Goal: Check status: Check status

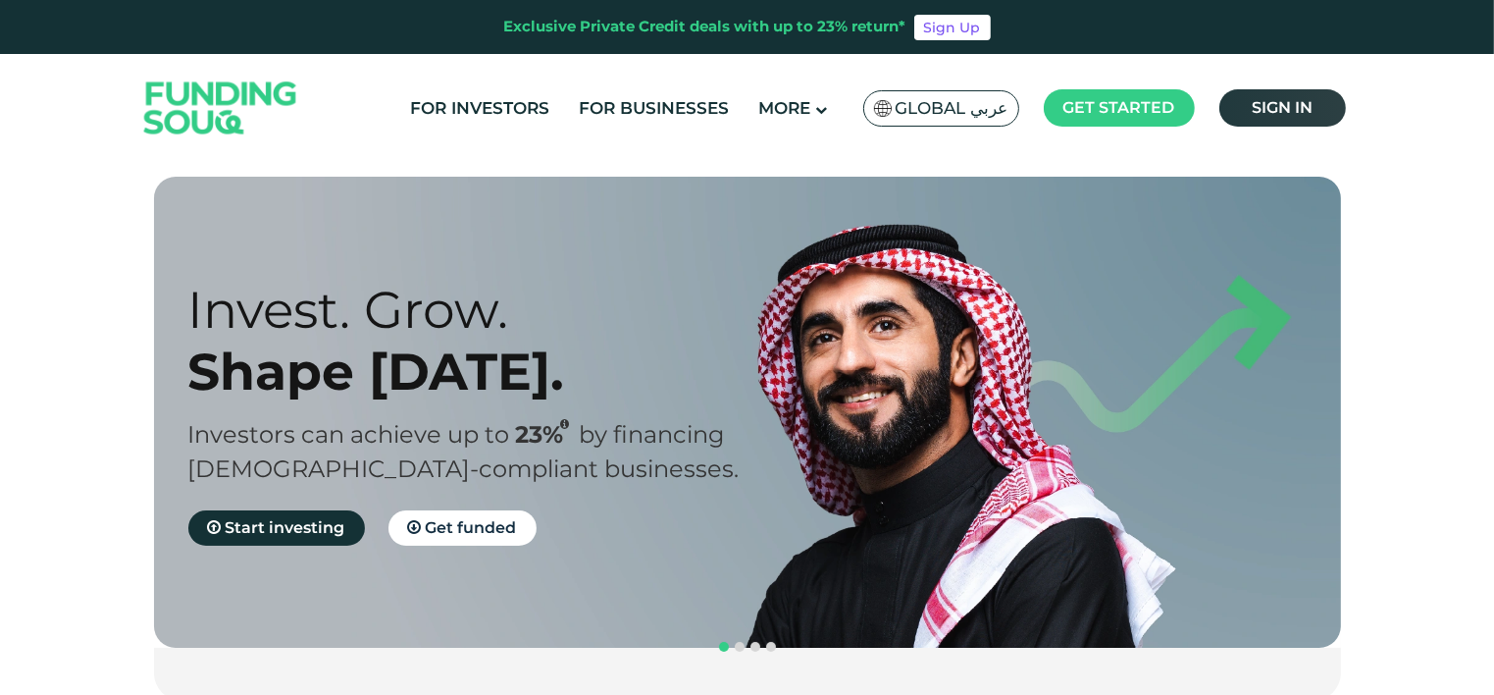
click at [1244, 110] on link "Sign in" at bounding box center [1283, 107] width 127 height 37
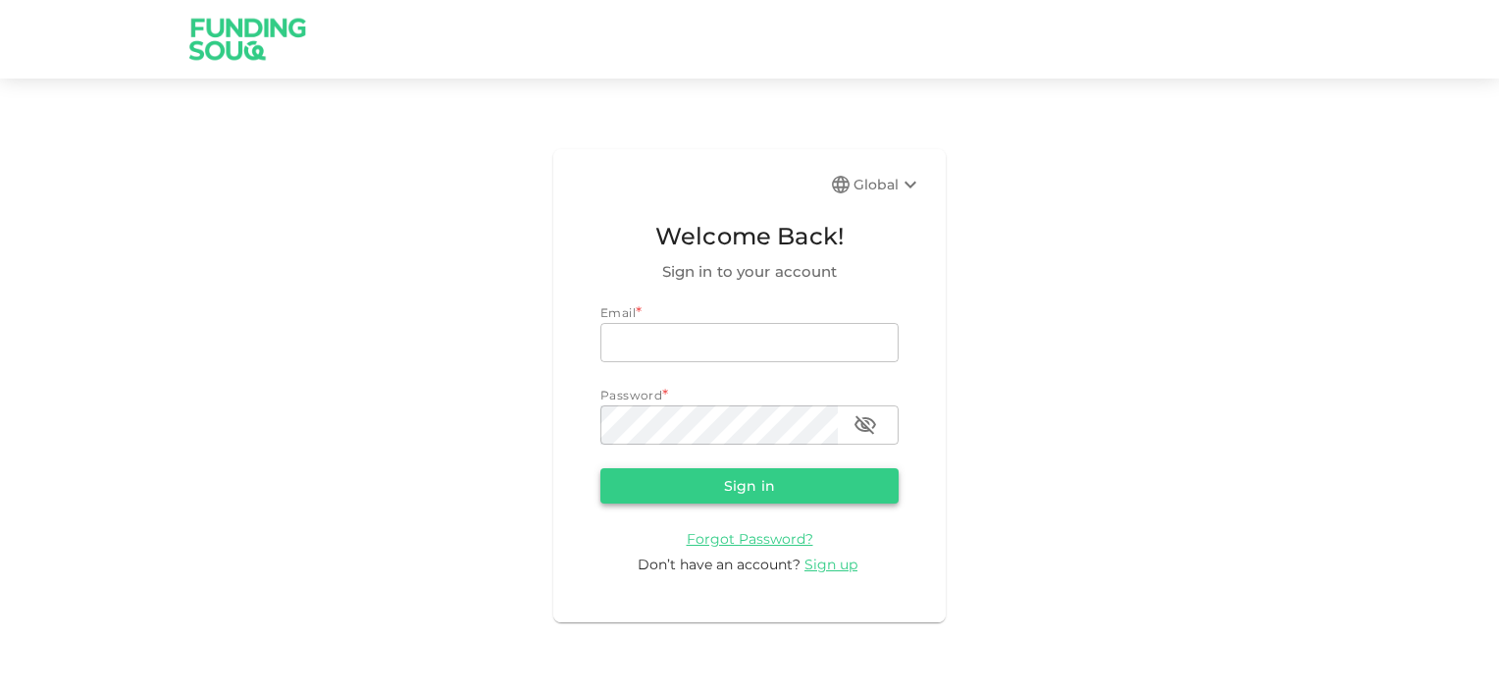
type input "[EMAIL_ADDRESS][DOMAIN_NAME]"
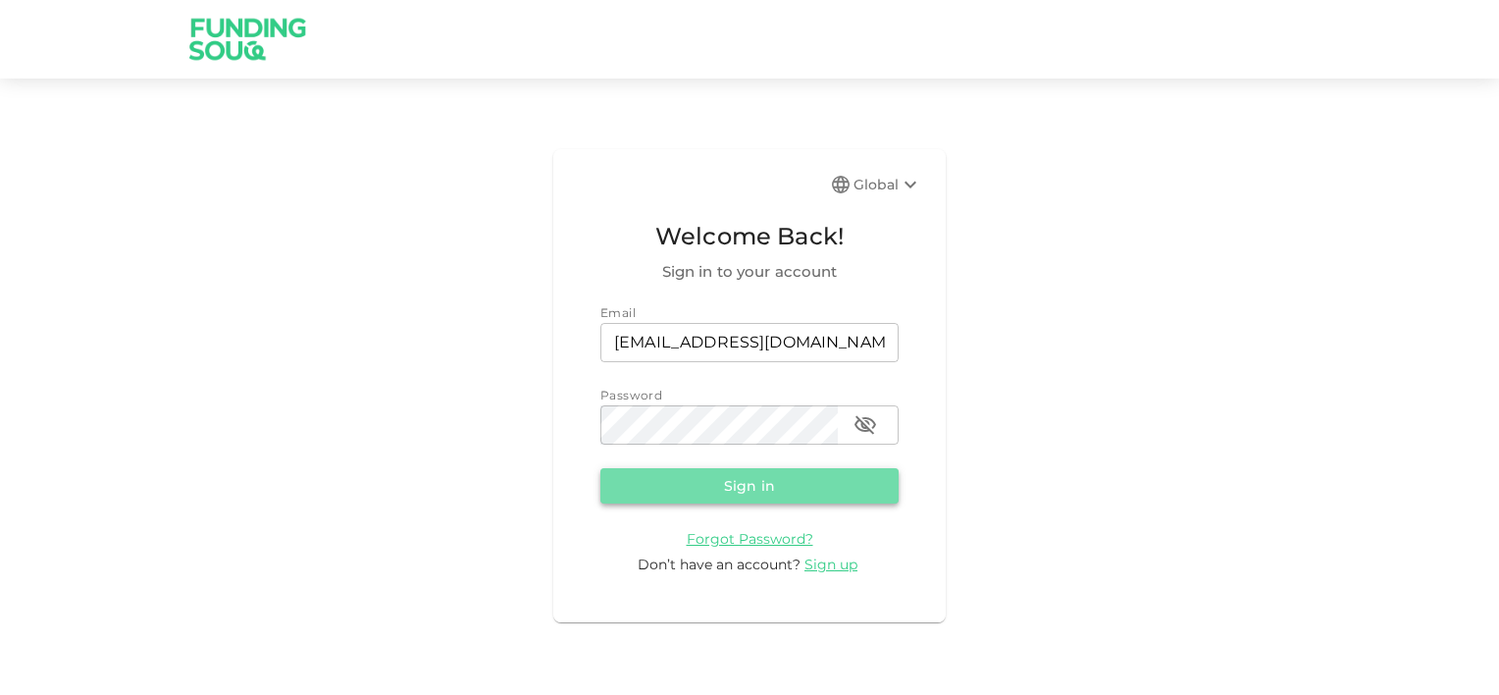
click at [773, 482] on button "Sign in" at bounding box center [750, 485] width 298 height 35
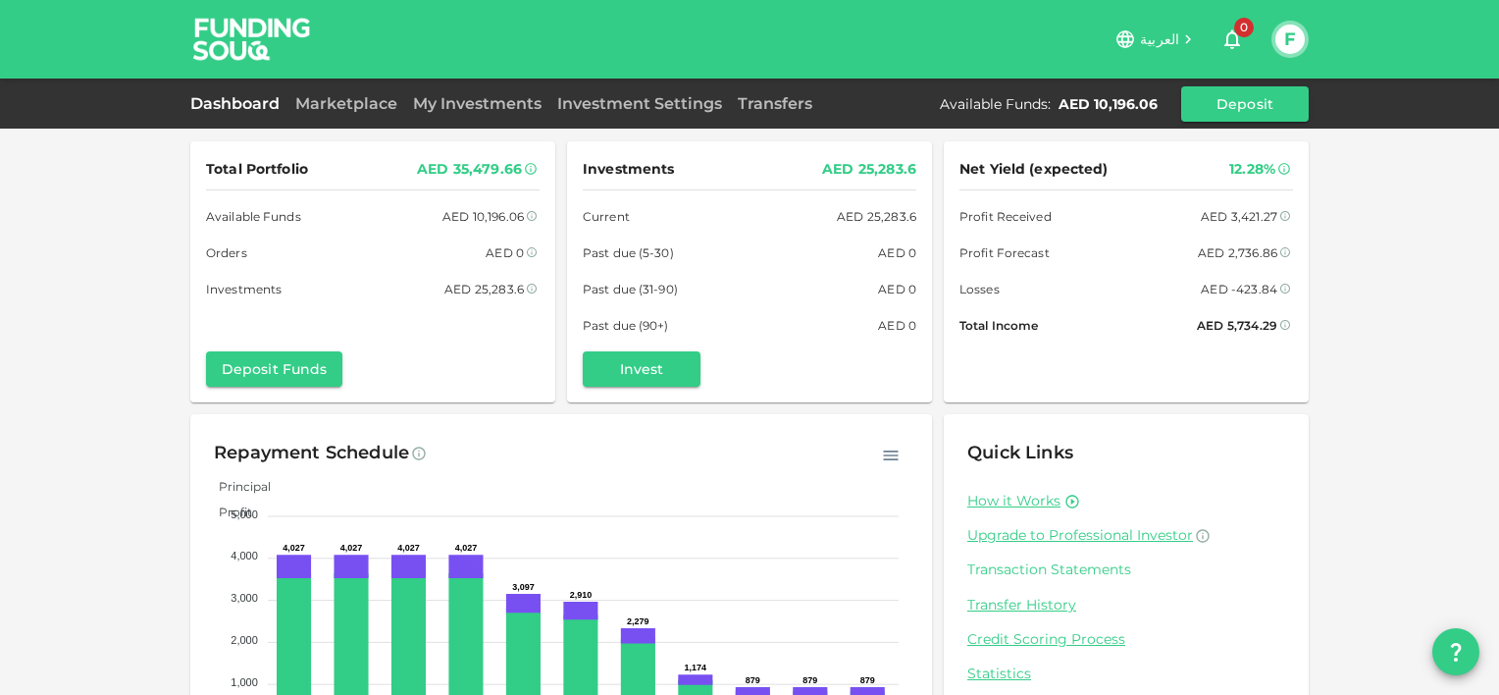
scroll to position [98, 0]
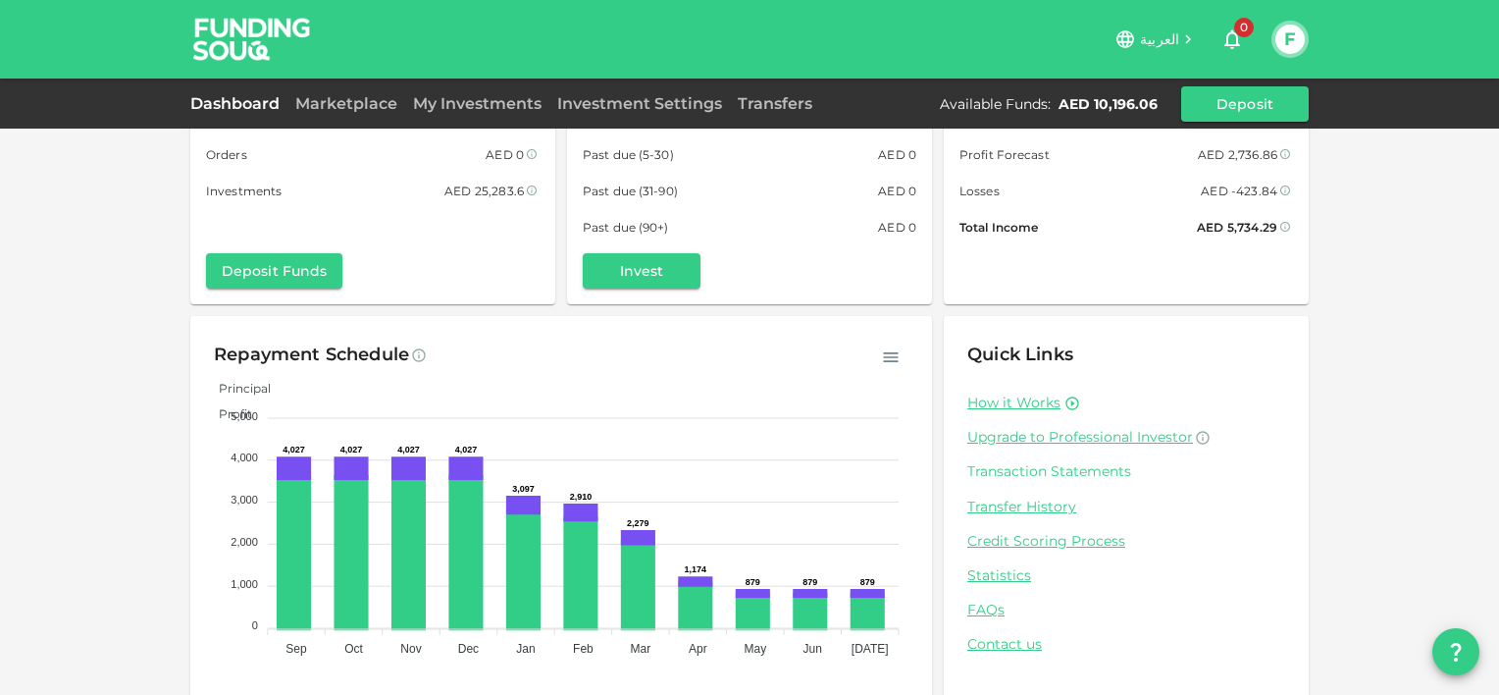
click at [1083, 475] on link "Transaction Statements" at bounding box center [1127, 471] width 318 height 19
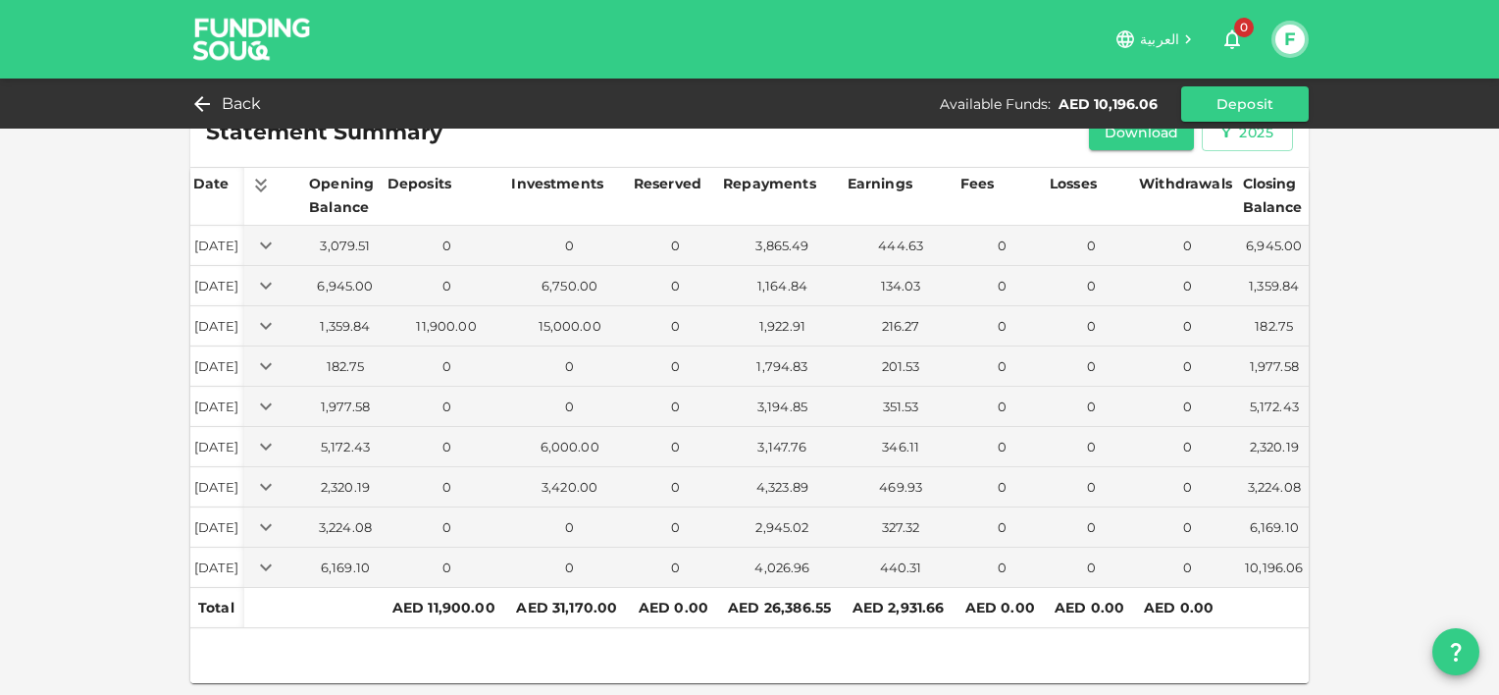
scroll to position [39, 0]
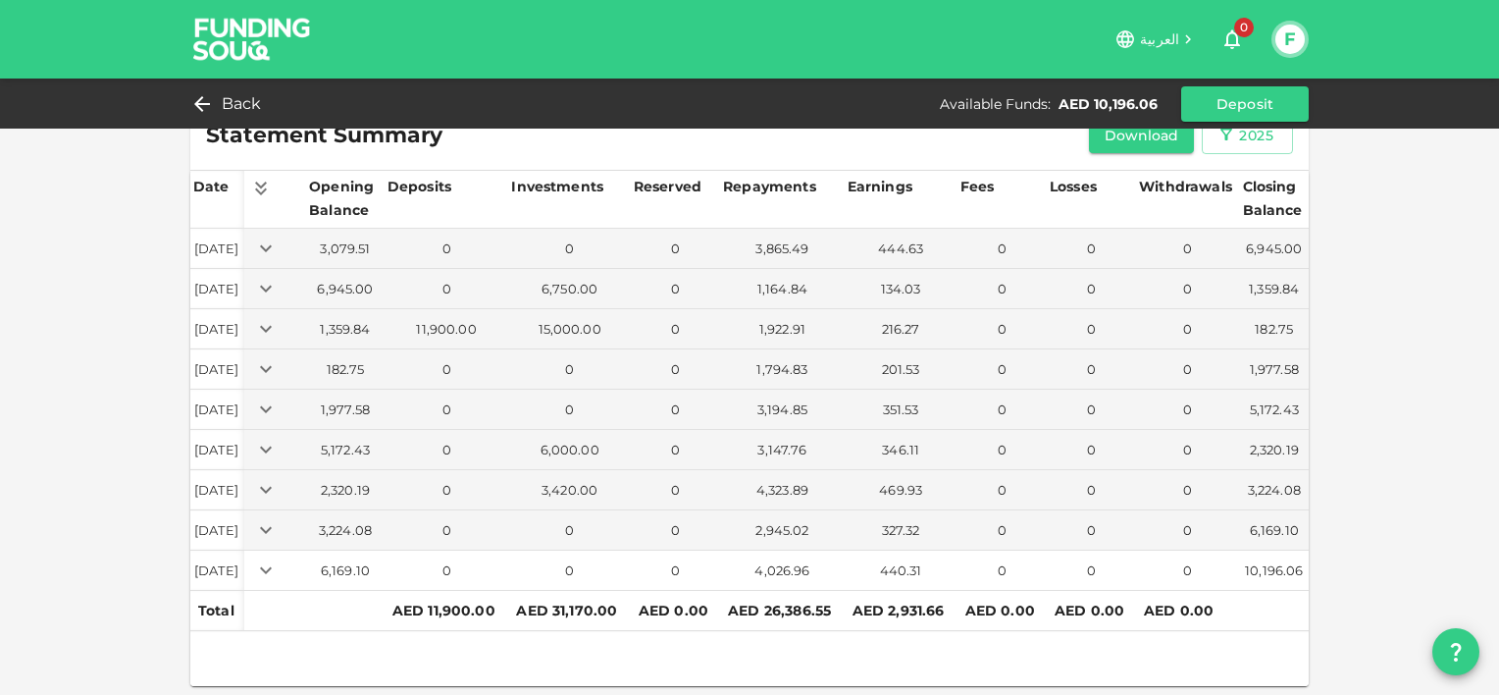
click at [278, 570] on icon "Expand" at bounding box center [266, 570] width 24 height 24
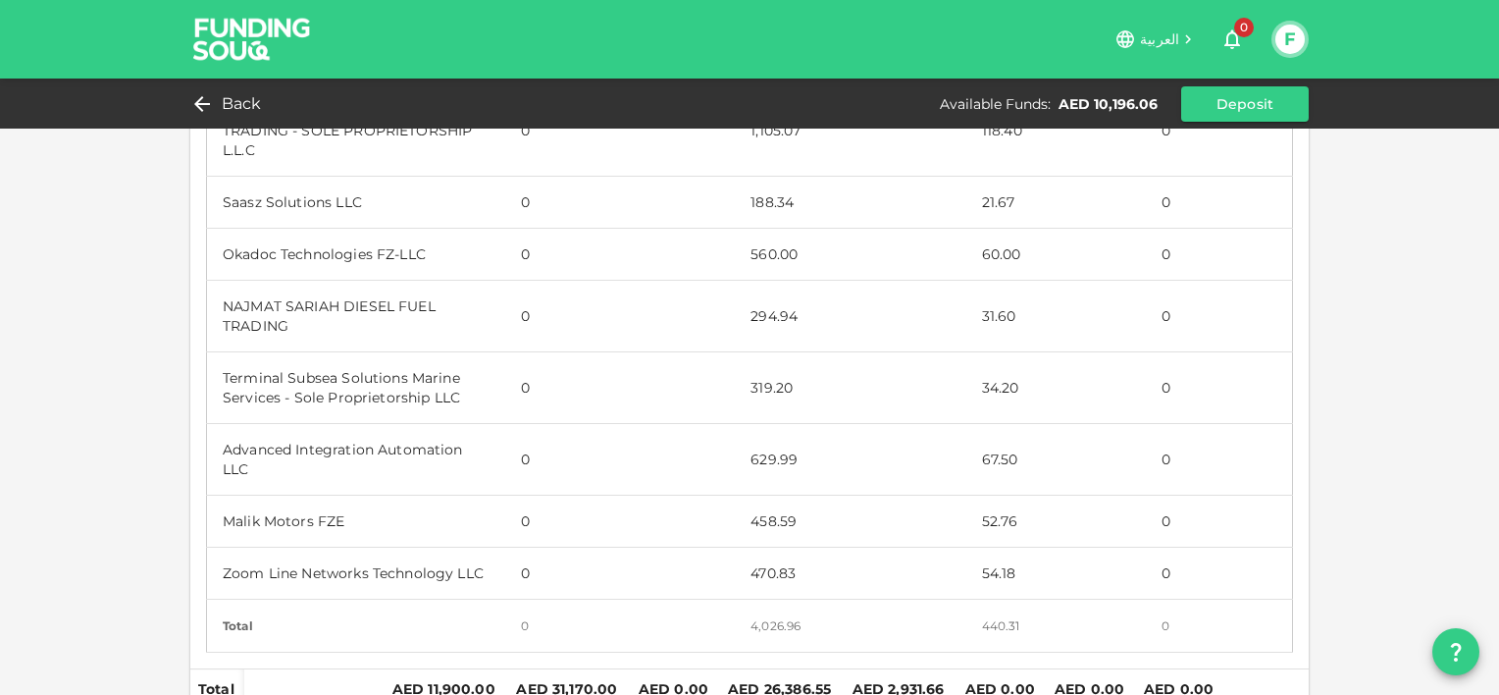
scroll to position [694, 0]
